Goal: Task Accomplishment & Management: Complete application form

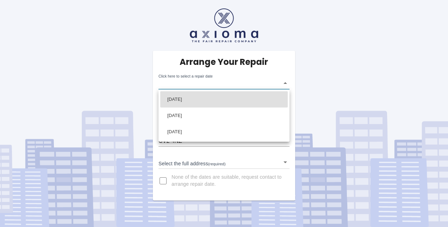
click at [222, 86] on body "Arrange Your Repair Click here to select a repair date ​ Phone Number   * 07586…" at bounding box center [224, 113] width 448 height 227
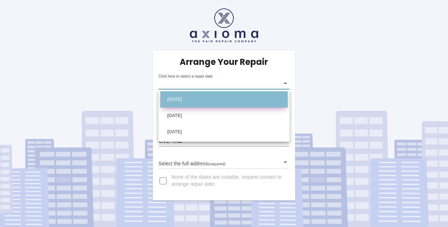
click at [215, 100] on li "[DATE]" at bounding box center [223, 99] width 127 height 16
type input "[DATE]T00:00:00.000Z"
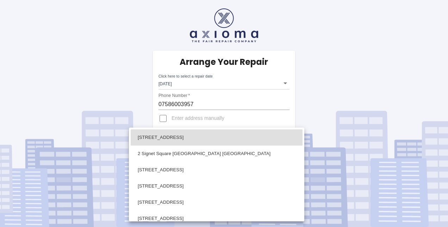
click at [186, 164] on body "Arrange Your Repair Click here to select a repair date [DATE] [DATE]T00:00:00.0…" at bounding box center [224, 113] width 448 height 227
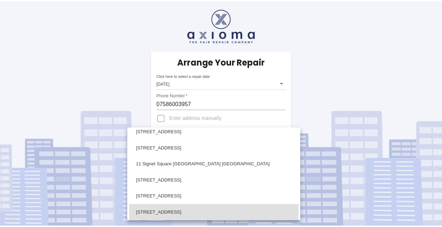
scroll to position [151, 0]
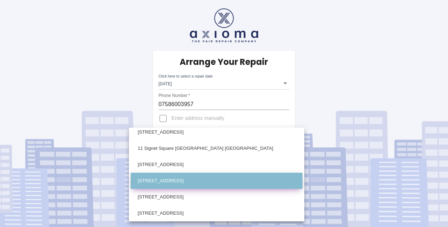
click at [177, 175] on li "[STREET_ADDRESS]" at bounding box center [217, 180] width 172 height 16
type input "[STREET_ADDRESS]"
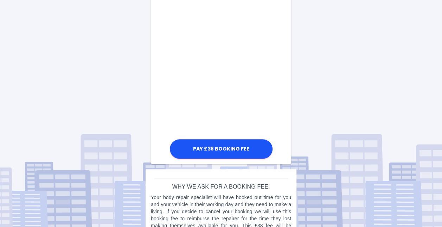
scroll to position [272, 0]
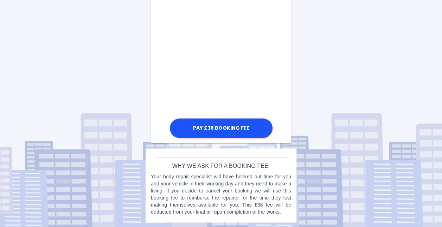
click at [225, 197] on p "Your body repair specialist will have booked out time for you and your vehicle …" at bounding box center [221, 194] width 140 height 42
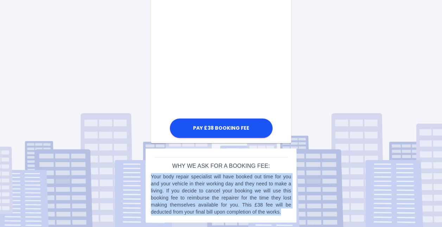
click at [225, 197] on p "Your body repair specialist will have booked out time for you and your vehicle …" at bounding box center [221, 194] width 140 height 42
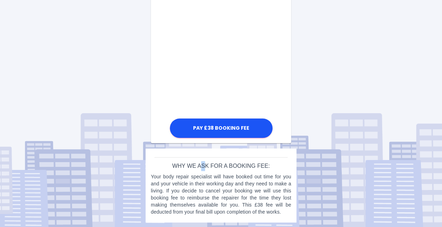
drag, startPoint x: 225, startPoint y: 197, endPoint x: 206, endPoint y: 166, distance: 36.2
click at [206, 166] on h6 "Why we ask for a booking fee:" at bounding box center [221, 166] width 140 height 10
drag, startPoint x: 206, startPoint y: 166, endPoint x: 218, endPoint y: 190, distance: 26.9
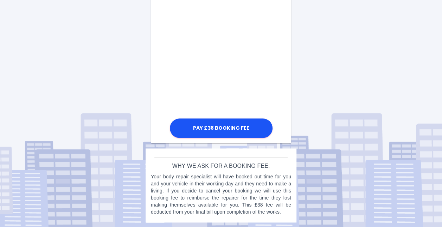
click at [218, 190] on p "Your body repair specialist will have booked out time for you and your vehicle …" at bounding box center [221, 194] width 140 height 42
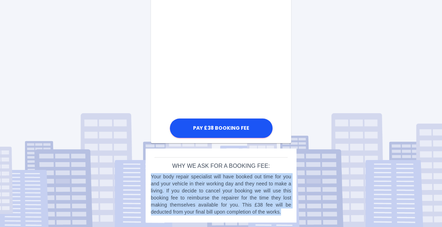
click at [218, 190] on p "Your body repair specialist will have booked out time for you and your vehicle …" at bounding box center [221, 194] width 140 height 42
click at [261, 187] on p "Your body repair specialist will have booked out time for you and your vehicle …" at bounding box center [221, 194] width 140 height 42
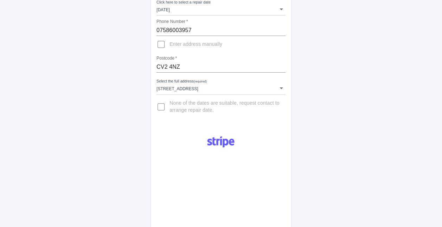
scroll to position [0, 0]
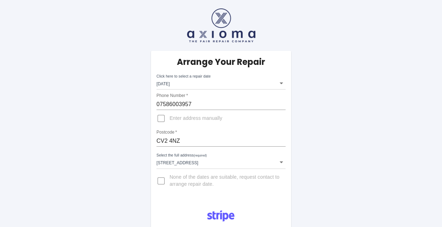
click at [237, 63] on h5 "Arrange Your Repair" at bounding box center [221, 61] width 88 height 11
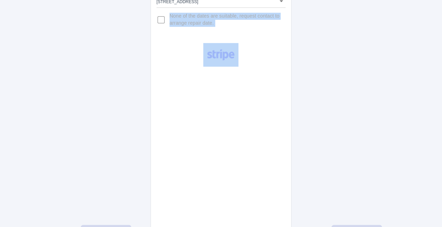
scroll to position [272, 0]
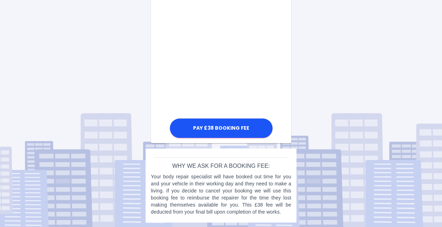
drag, startPoint x: 177, startPoint y: 63, endPoint x: 275, endPoint y: 100, distance: 104.0
drag, startPoint x: 236, startPoint y: 109, endPoint x: 190, endPoint y: 182, distance: 86.0
click at [190, 182] on p "Your body repair specialist will have booked out time for you and your vehicle …" at bounding box center [221, 194] width 140 height 42
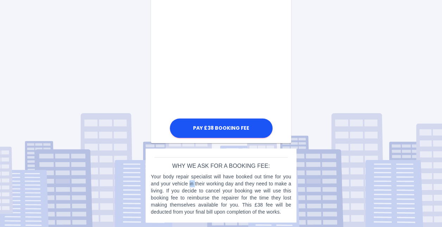
click at [190, 182] on p "Your body repair specialist will have booked out time for you and your vehicle …" at bounding box center [221, 194] width 140 height 42
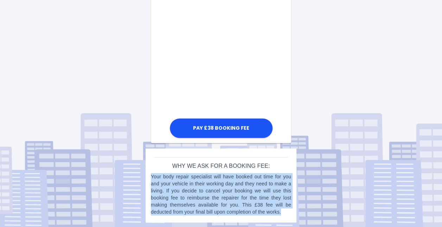
click at [190, 182] on p "Your body repair specialist will have booked out time for you and your vehicle …" at bounding box center [221, 194] width 140 height 42
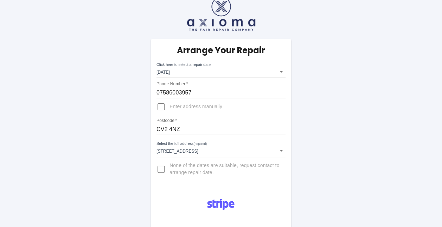
scroll to position [0, 0]
